Goal: Transaction & Acquisition: Purchase product/service

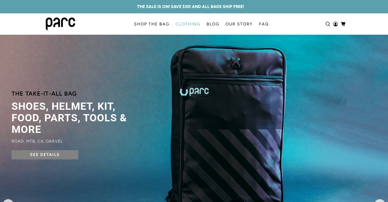
click at [192, 23] on link "CLOTHING" at bounding box center [188, 24] width 31 height 14
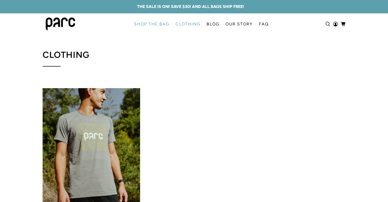
click at [160, 22] on link "SHOP THE BAG" at bounding box center [152, 24] width 42 height 14
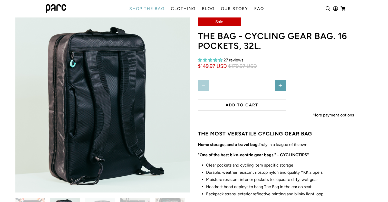
scroll to position [16, 0]
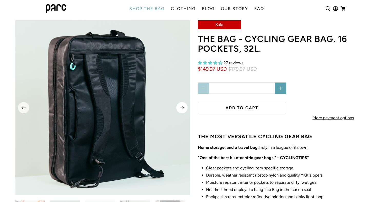
click at [183, 107] on icon "Next" at bounding box center [182, 108] width 5 height 6
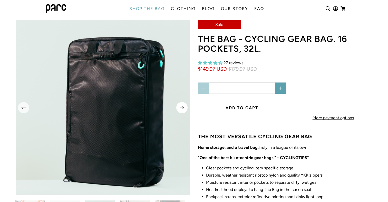
click at [183, 107] on icon "Next" at bounding box center [182, 108] width 5 height 6
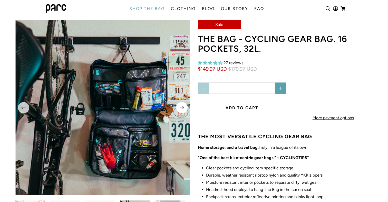
click at [183, 107] on icon "Next" at bounding box center [182, 108] width 5 height 6
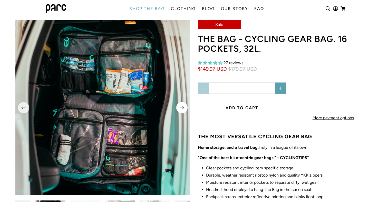
click at [183, 107] on icon "Next" at bounding box center [182, 108] width 5 height 6
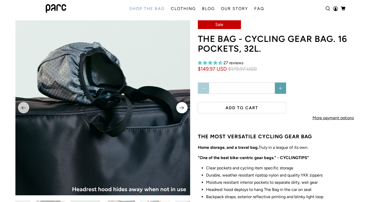
click at [183, 107] on icon "Next" at bounding box center [182, 108] width 5 height 6
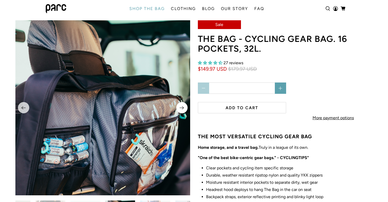
click at [183, 105] on icon "Next" at bounding box center [182, 108] width 5 height 6
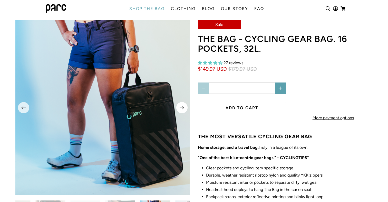
click at [183, 105] on icon "Next" at bounding box center [182, 108] width 5 height 6
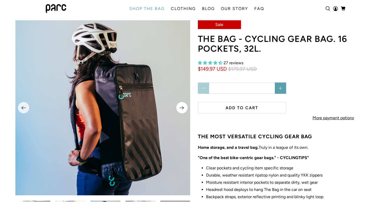
click at [183, 105] on icon "Next" at bounding box center [182, 108] width 5 height 6
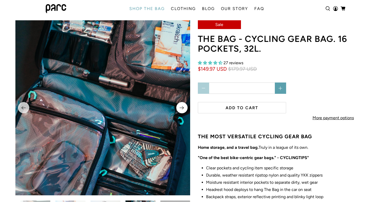
click at [183, 105] on icon "Next" at bounding box center [182, 108] width 5 height 6
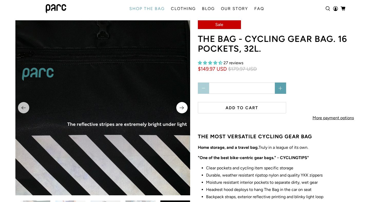
click at [183, 105] on icon "Next" at bounding box center [182, 108] width 5 height 6
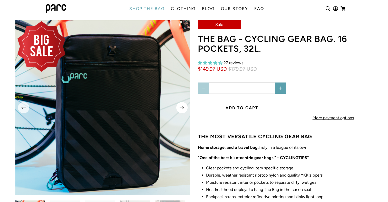
click at [183, 105] on icon "Next" at bounding box center [182, 108] width 5 height 6
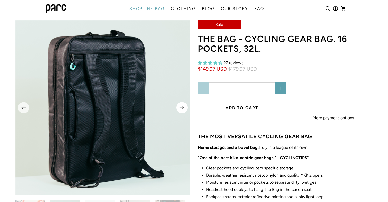
click at [183, 105] on icon "Next" at bounding box center [182, 108] width 5 height 6
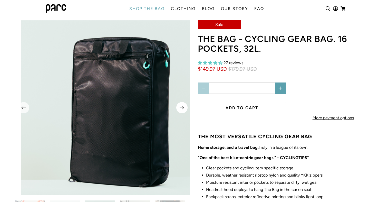
click at [183, 105] on icon "Next" at bounding box center [182, 108] width 5 height 6
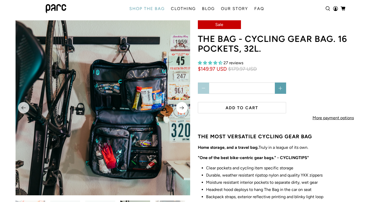
click at [183, 105] on icon "Next" at bounding box center [182, 108] width 5 height 6
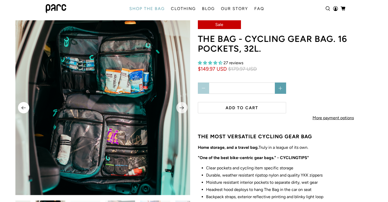
click at [23, 105] on icon "Previous" at bounding box center [23, 108] width 5 height 6
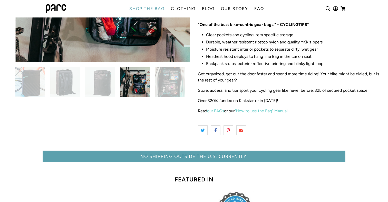
scroll to position [149, 0]
